Goal: Information Seeking & Learning: Learn about a topic

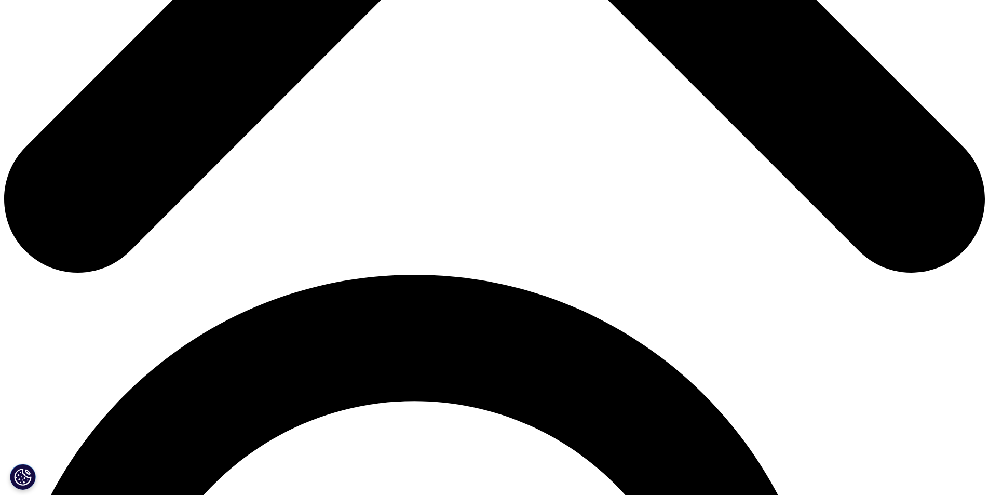
scroll to position [503, 0]
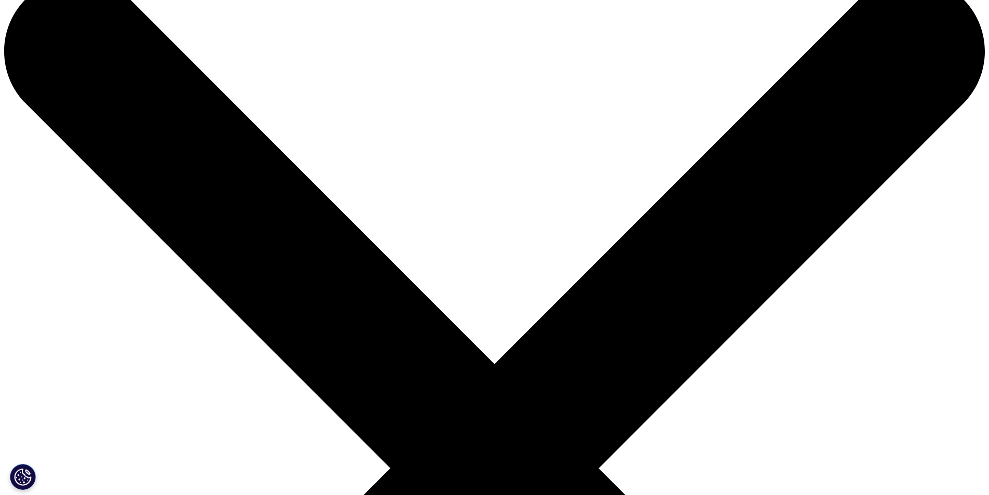
scroll to position [0, 0]
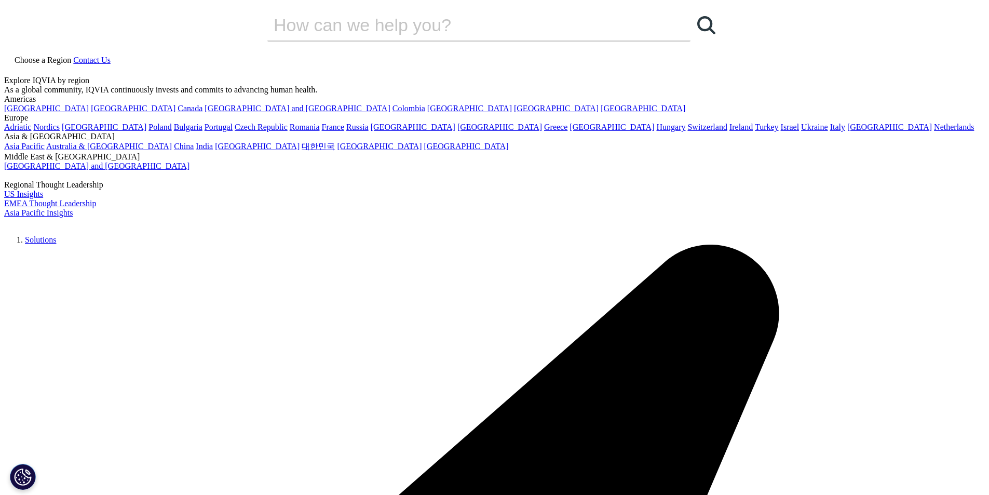
click at [475, 41] on input "검색" at bounding box center [464, 24] width 394 height 31
type input "ㅊ"
type input "car-t"
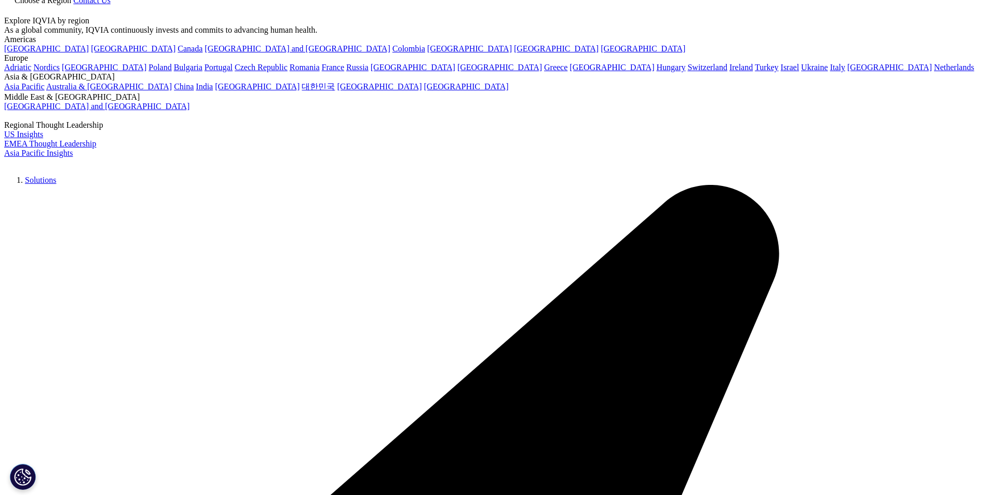
scroll to position [12, 0]
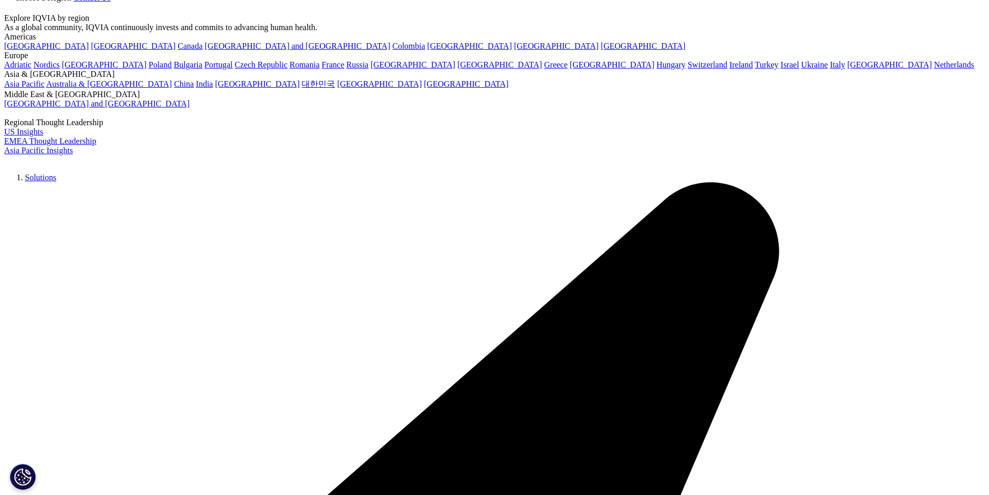
type input "car-t"
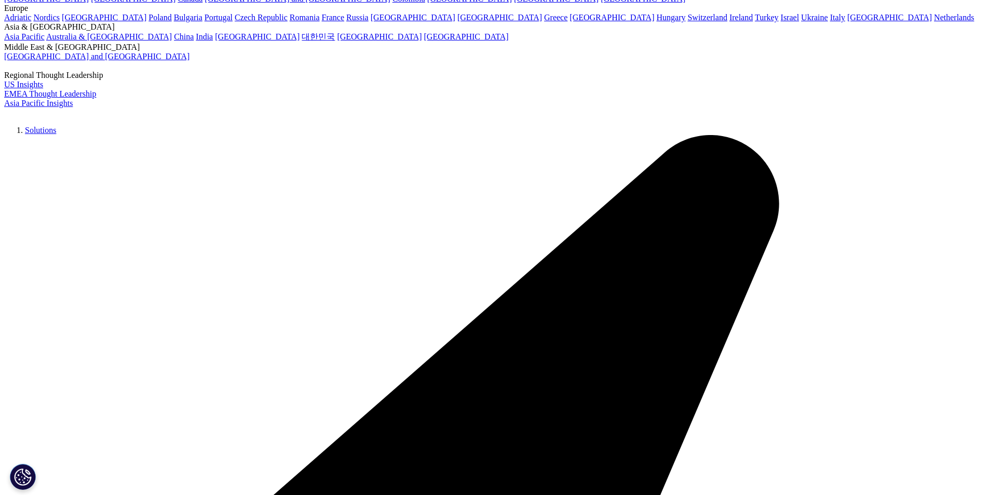
scroll to position [116, 0]
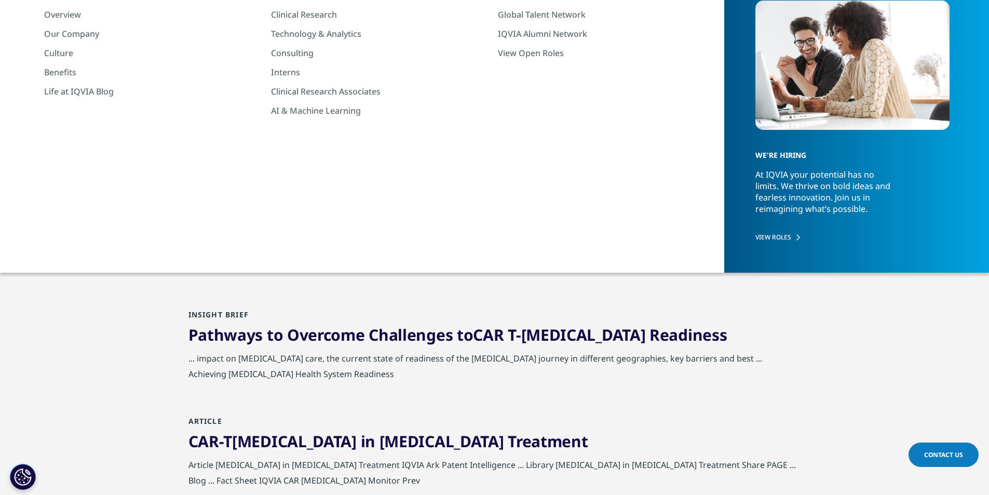
click at [474, 235] on link "Achieving [MEDICAL_DATA] Health System Readiness" at bounding box center [411, 228] width 444 height 21
click at [515, 231] on link "Achieving [MEDICAL_DATA] Health System Readiness" at bounding box center [411, 228] width 444 height 21
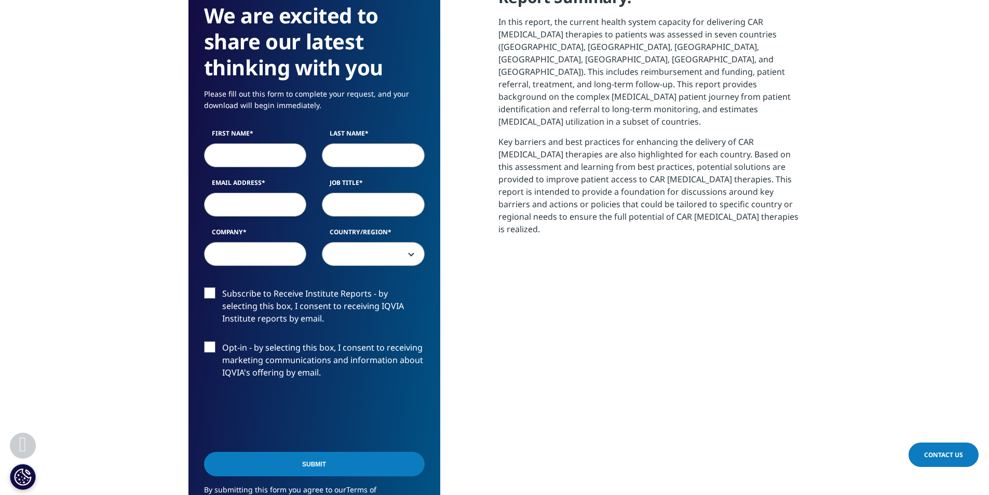
scroll to position [429, 0]
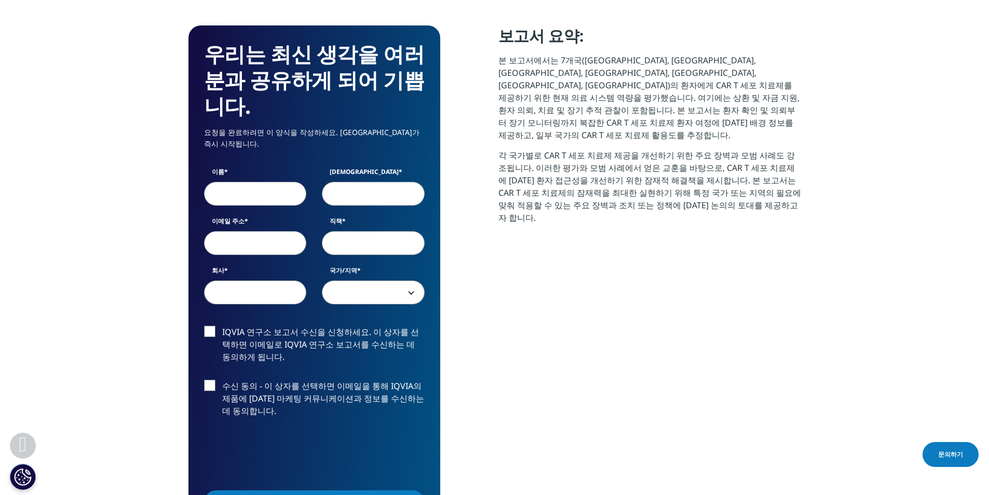
drag, startPoint x: 586, startPoint y: 68, endPoint x: 578, endPoint y: 68, distance: 8.3
click at [586, 68] on font "본 보고서에서는 7개국(호주, 캐나다, 프랑스, ​​독일, 이탈리아, 스페인, 영국)의 환자에게 CAR T 세포 치료제를 제공하기 위한 현재 …" at bounding box center [649, 98] width 301 height 86
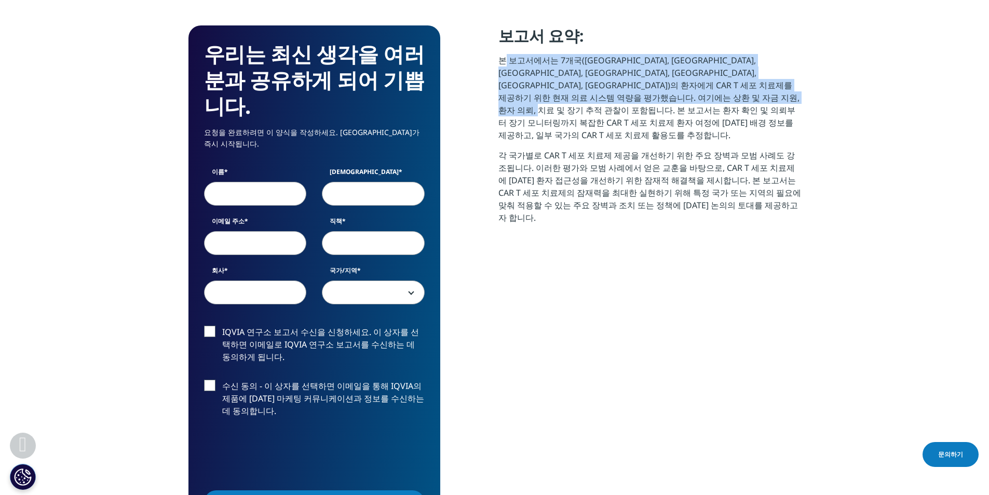
drag, startPoint x: 491, startPoint y: 57, endPoint x: 687, endPoint y: 106, distance: 201.3
click at [687, 106] on div "우리는 최신 생각을 여러분과 공유하게 되어 기쁩니다. 요청을 완료하려면 이 양식을 작성하세요. 그러면 다운로드가 즉시 시작됩니다. 이름 성 이…" at bounding box center [495, 312] width 613 height 574
click at [687, 106] on font "본 보고서에서는 7개국(호주, 캐나다, 프랑스, ​​독일, 이탈리아, 스페인, 영국)의 환자에게 CAR T 세포 치료제를 제공하기 위한 현재 …" at bounding box center [649, 98] width 301 height 86
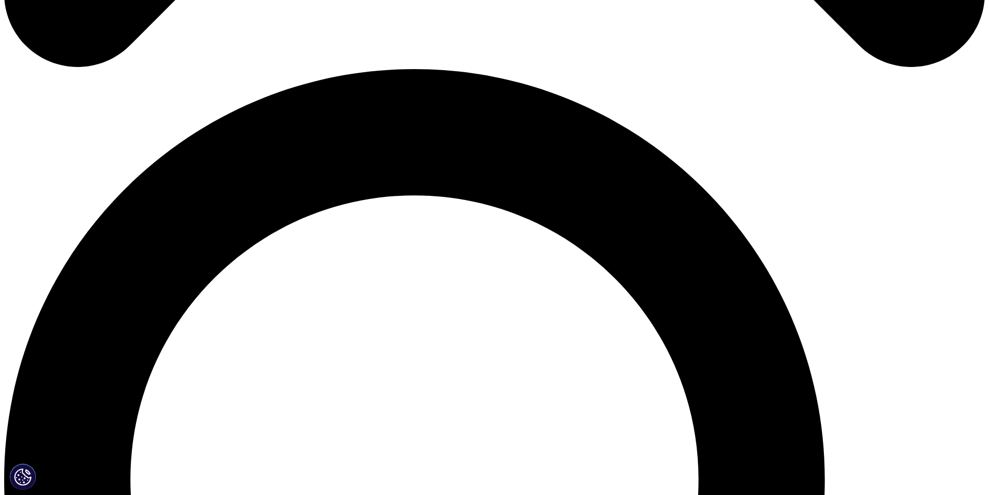
scroll to position [947, 0]
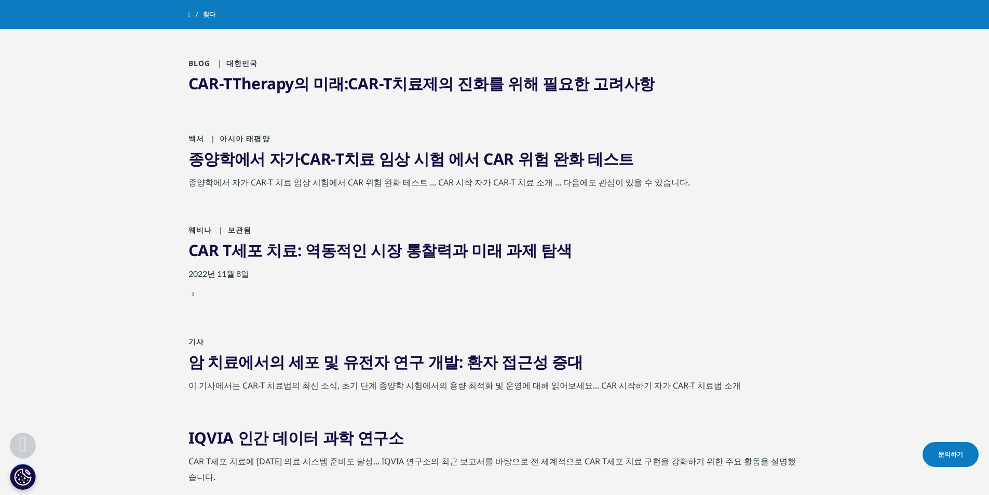
scroll to position [1830, 0]
